Goal: Task Accomplishment & Management: Manage account settings

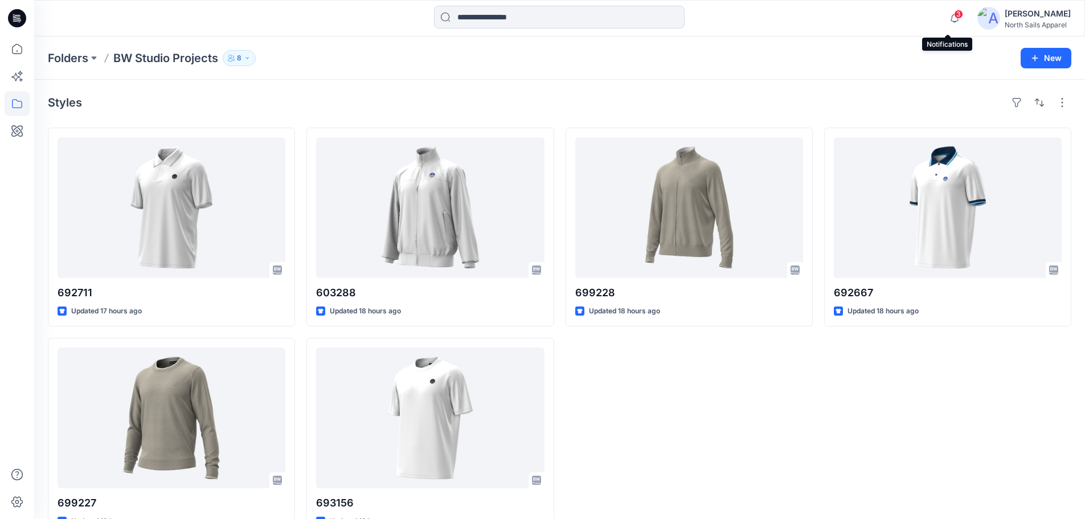
click at [954, 11] on span "3" at bounding box center [958, 14] width 9 height 9
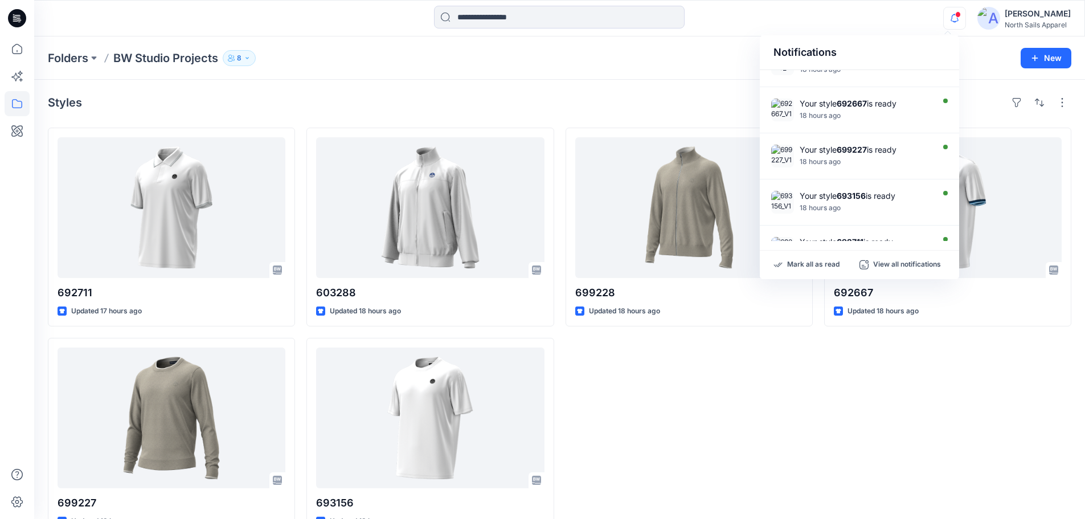
scroll to position [297, 0]
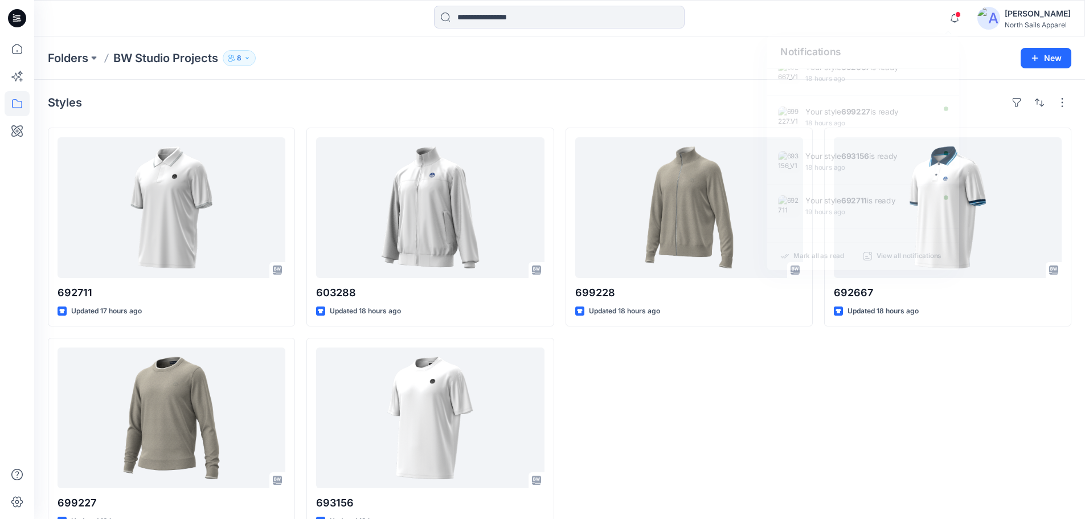
click at [643, 75] on div "Folders BW Studio Projects 8 New" at bounding box center [559, 57] width 1051 height 43
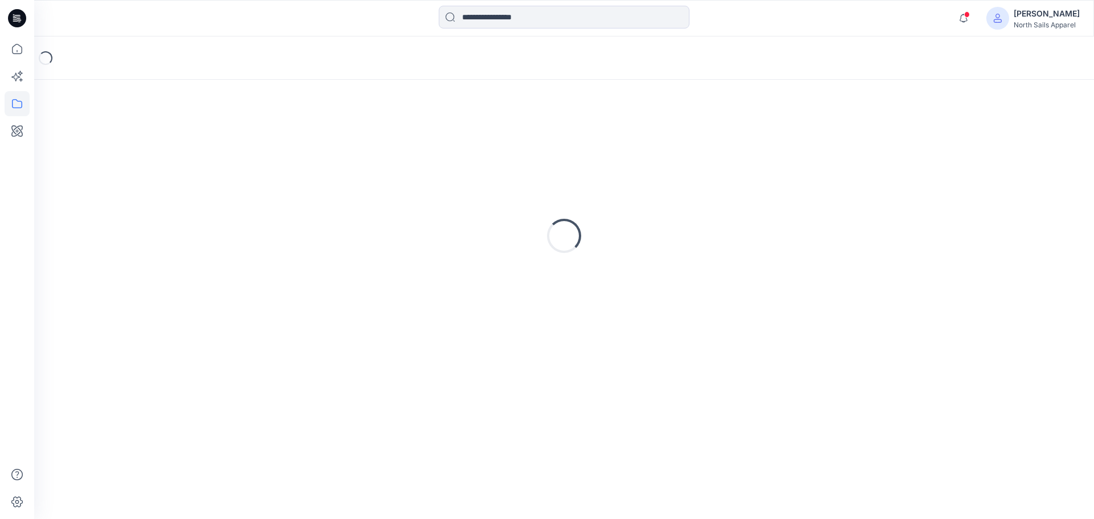
click at [1020, 21] on div "North Sails Apparel" at bounding box center [1046, 25] width 66 height 9
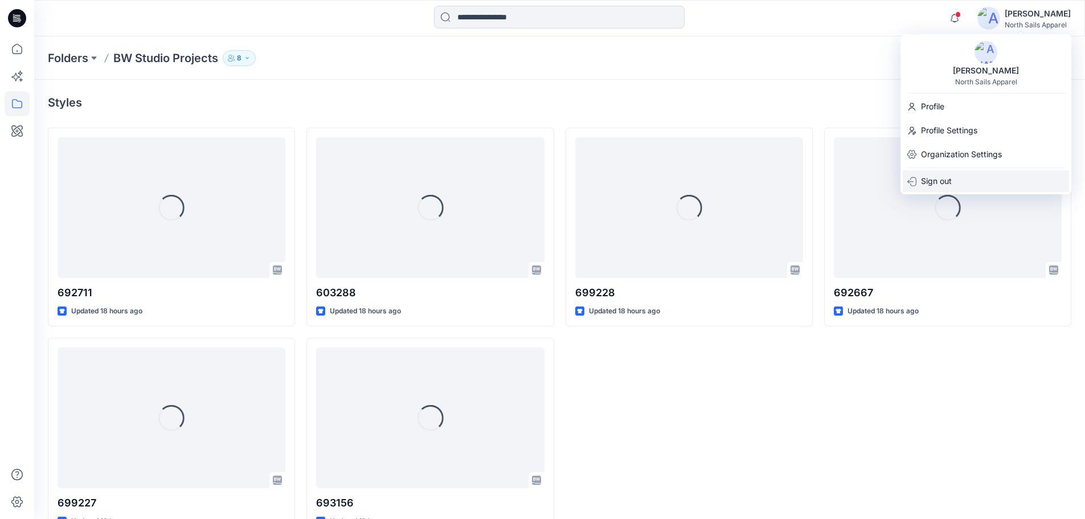
click at [976, 179] on div "Sign out" at bounding box center [986, 181] width 166 height 22
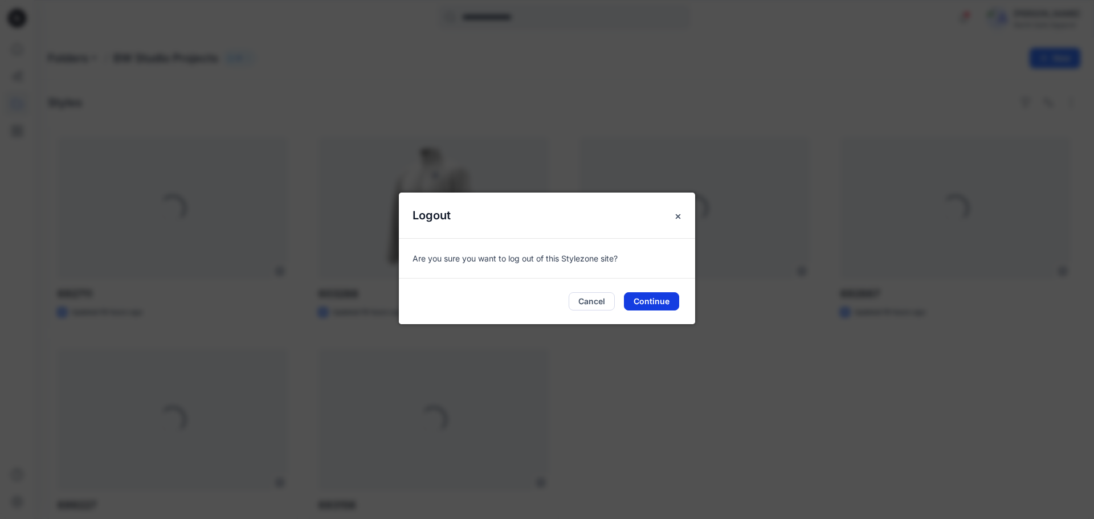
click at [650, 304] on button "Continue" at bounding box center [651, 301] width 55 height 18
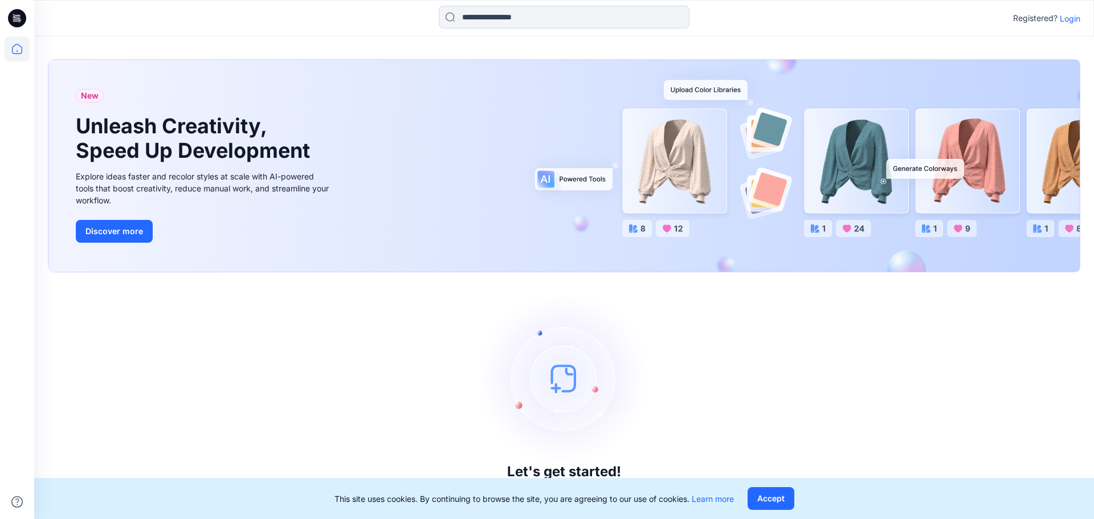
click at [1077, 19] on p "Login" at bounding box center [1070, 19] width 21 height 12
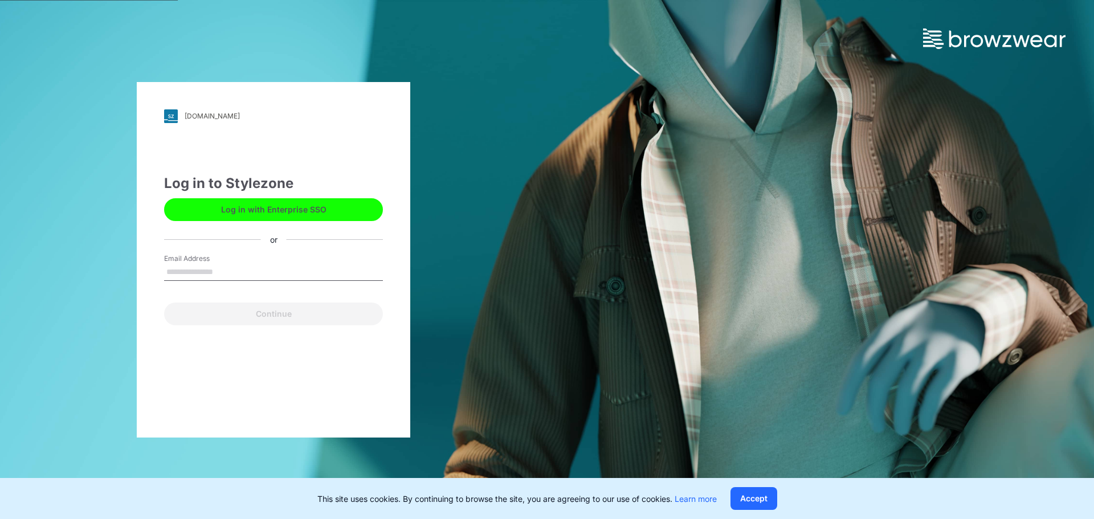
click at [235, 268] on input "Email Address" at bounding box center [273, 272] width 219 height 17
type input "**********"
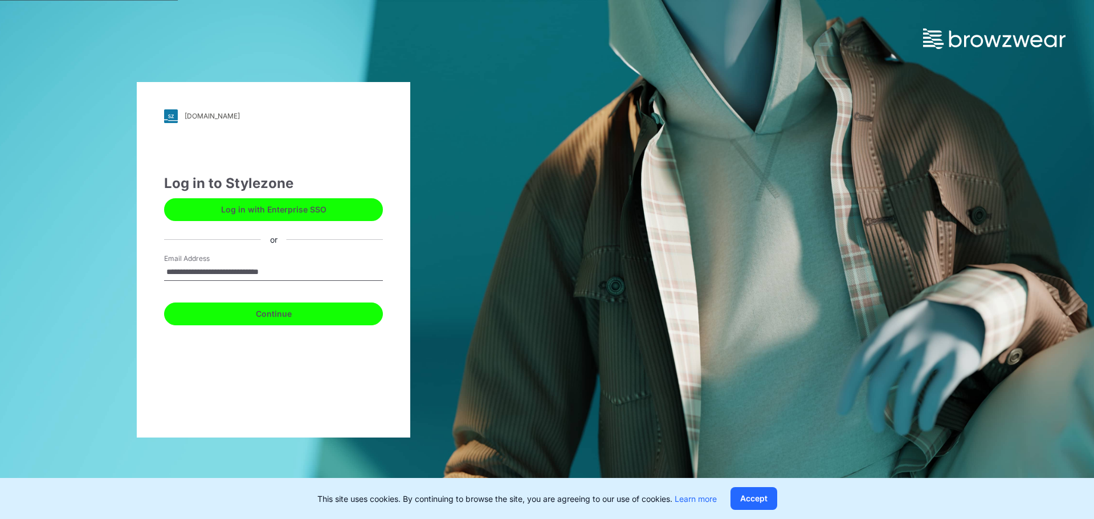
click at [267, 318] on button "Continue" at bounding box center [273, 313] width 219 height 23
